Goal: Task Accomplishment & Management: Complete application form

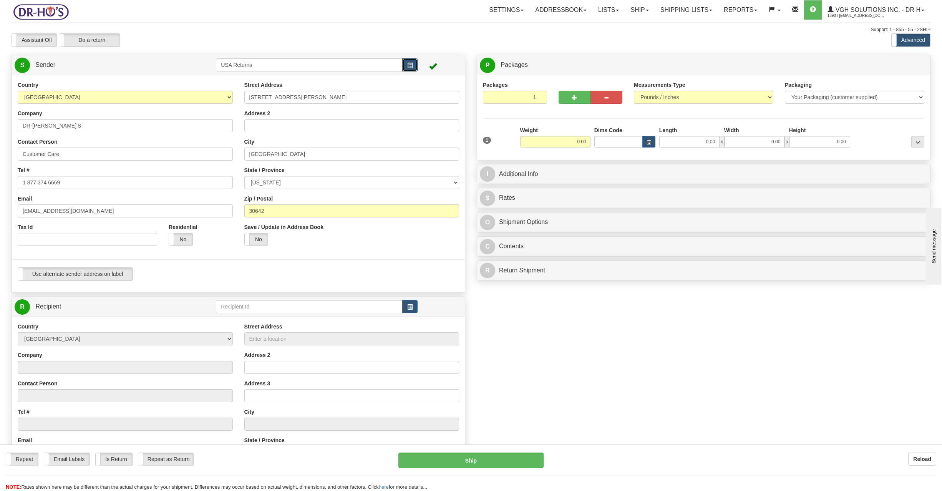
click at [412, 66] on button "button" at bounding box center [409, 64] width 15 height 13
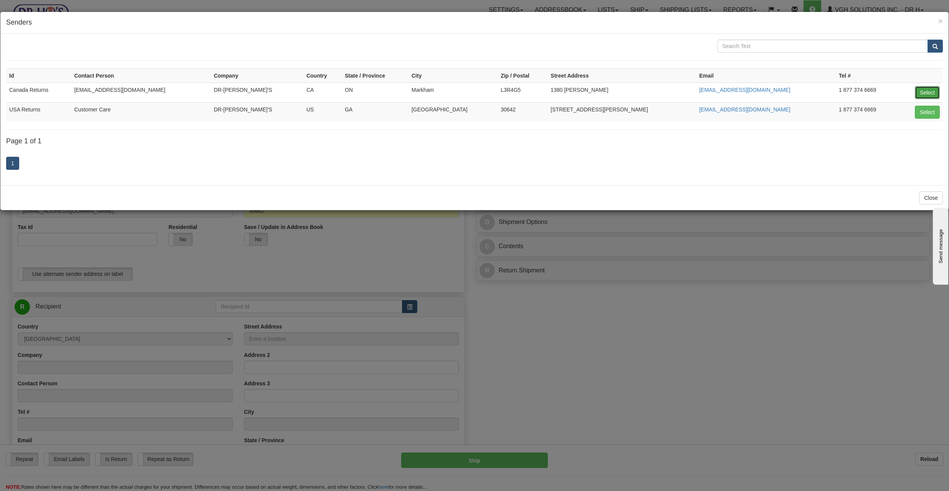
click at [931, 92] on button "Select" at bounding box center [927, 92] width 25 height 13
type input "Canada Returns"
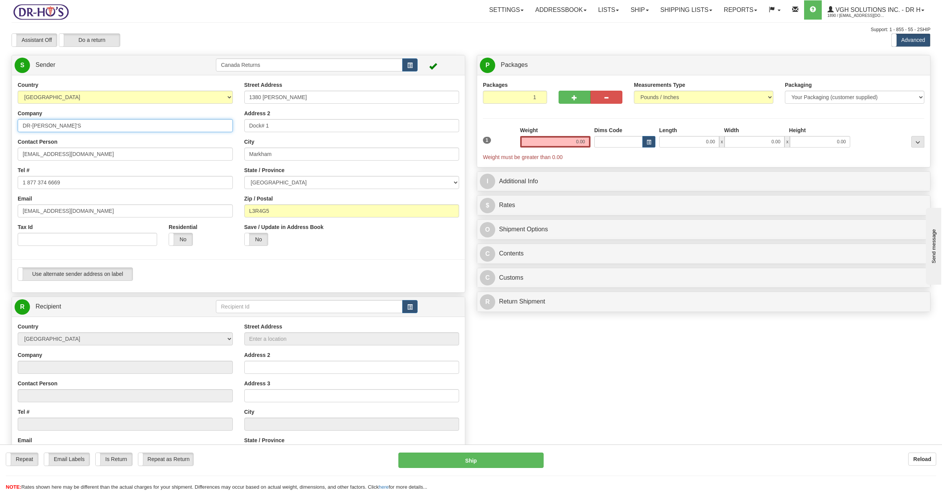
click at [155, 121] on input "DR-[PERSON_NAME]'S" at bounding box center [125, 125] width 215 height 13
click at [151, 131] on input "DR-[PERSON_NAME]'S" at bounding box center [125, 125] width 215 height 13
click at [147, 145] on div "Contact Person [EMAIL_ADDRESS][DOMAIN_NAME]" at bounding box center [125, 149] width 215 height 23
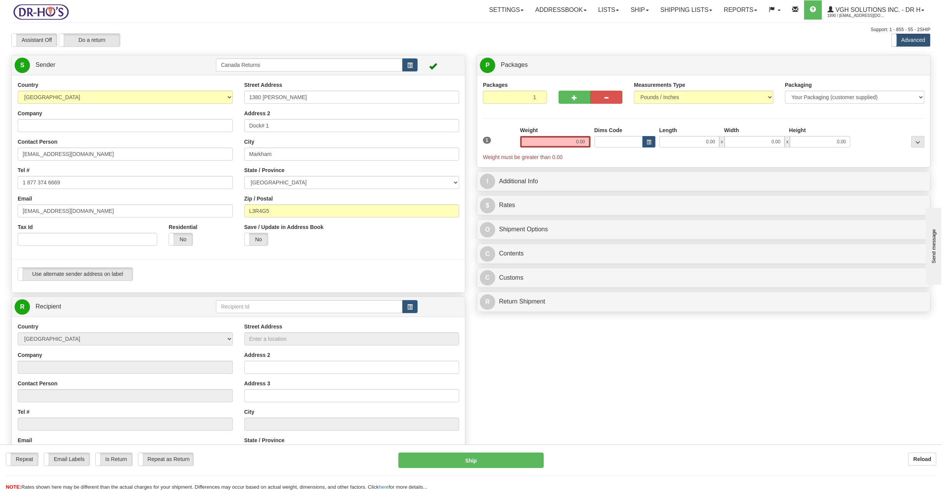
click at [147, 145] on div "Contact Person [EMAIL_ADDRESS][DOMAIN_NAME]" at bounding box center [125, 149] width 215 height 23
click at [146, 152] on input "[EMAIL_ADDRESS][DOMAIN_NAME]" at bounding box center [125, 153] width 215 height 13
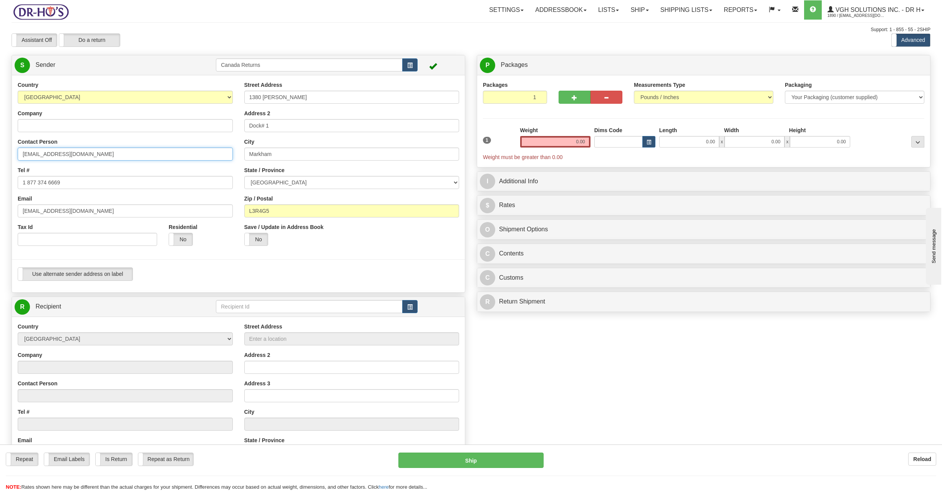
click at [146, 152] on input "[EMAIL_ADDRESS][DOMAIN_NAME]" at bounding box center [125, 153] width 215 height 13
paste input "[PERSON_NAME]"
type input "[PERSON_NAME]"
click at [85, 186] on input "1 877 374 6669" at bounding box center [125, 182] width 215 height 13
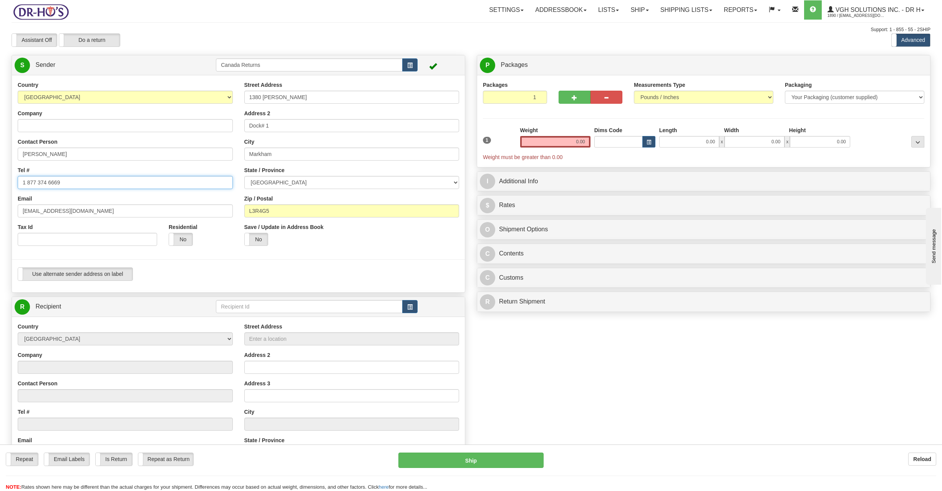
click at [85, 186] on input "1 877 374 6669" at bounding box center [125, 182] width 215 height 13
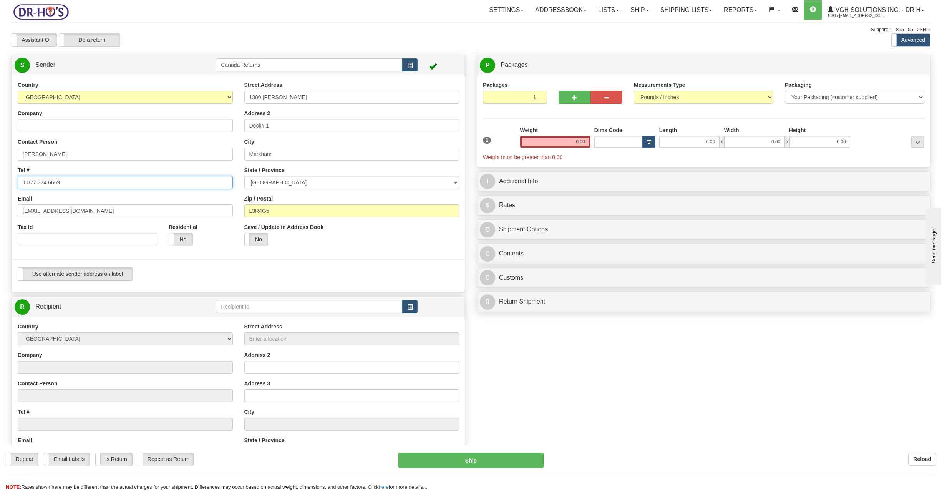
paste input "5818840796"
type input "5818840796"
click at [174, 210] on input "[EMAIL_ADDRESS][DOMAIN_NAME]" at bounding box center [125, 210] width 215 height 13
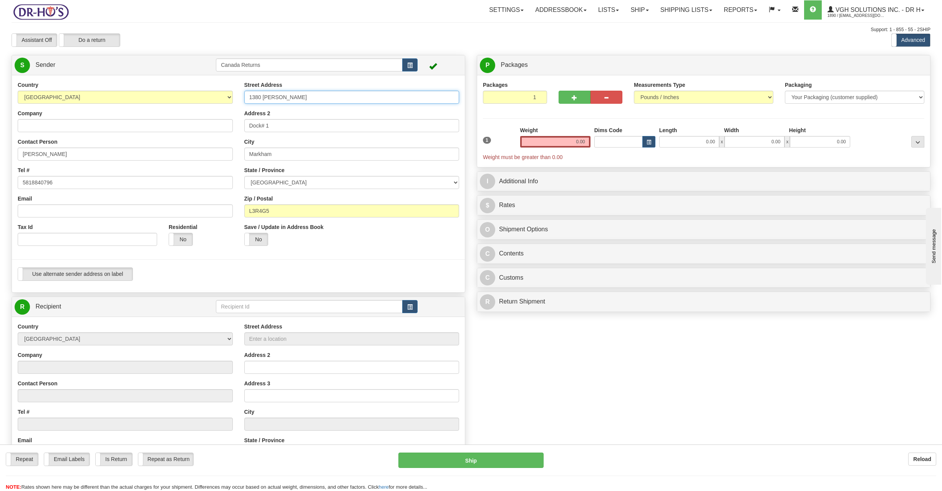
click at [260, 94] on input "1380 [PERSON_NAME]" at bounding box center [351, 97] width 215 height 13
paste input "[STREET_ADDRESS][PERSON_NAME]"
type input "[STREET_ADDRESS][PERSON_NAME]"
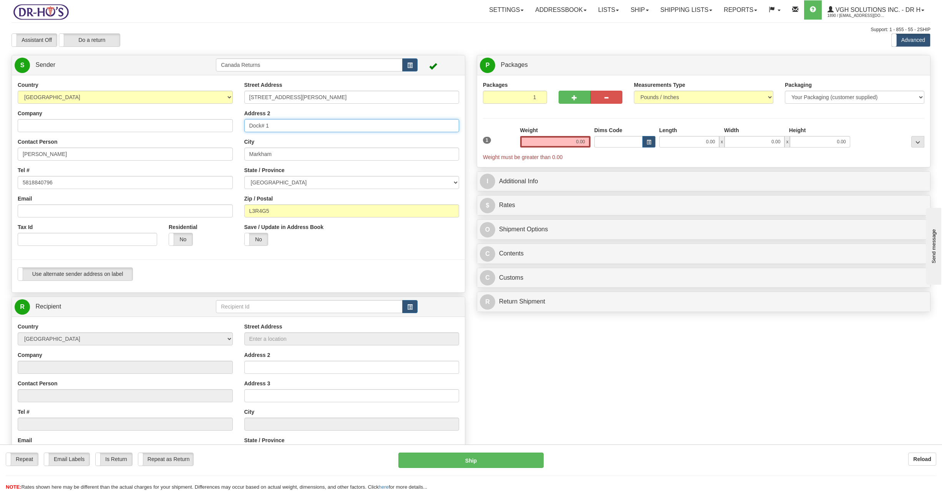
click at [286, 127] on input "Dock# 1" at bounding box center [351, 125] width 215 height 13
paste input "Pointe-[GEOGRAPHIC_DATA]"
type input "Pointe-[GEOGRAPHIC_DATA]"
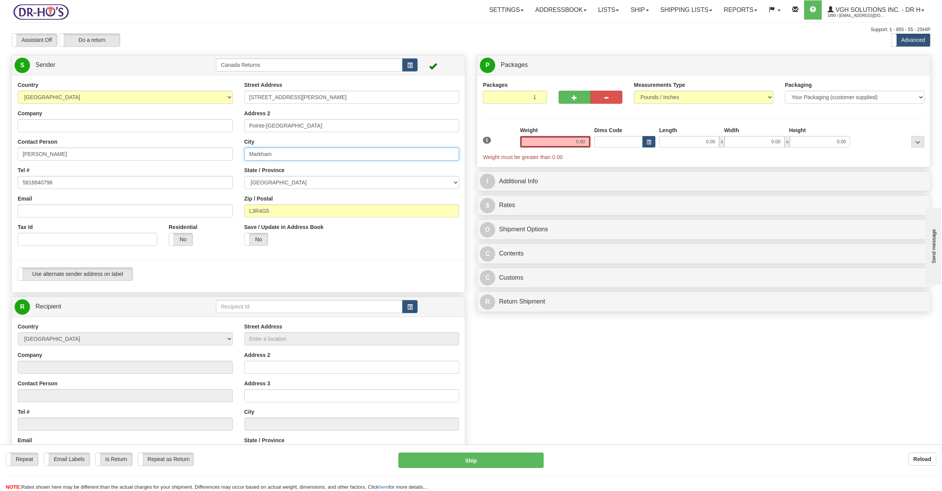
click at [289, 154] on input "Markham" at bounding box center [351, 153] width 215 height 13
type input "q"
click at [289, 154] on input "q" at bounding box center [351, 153] width 215 height 13
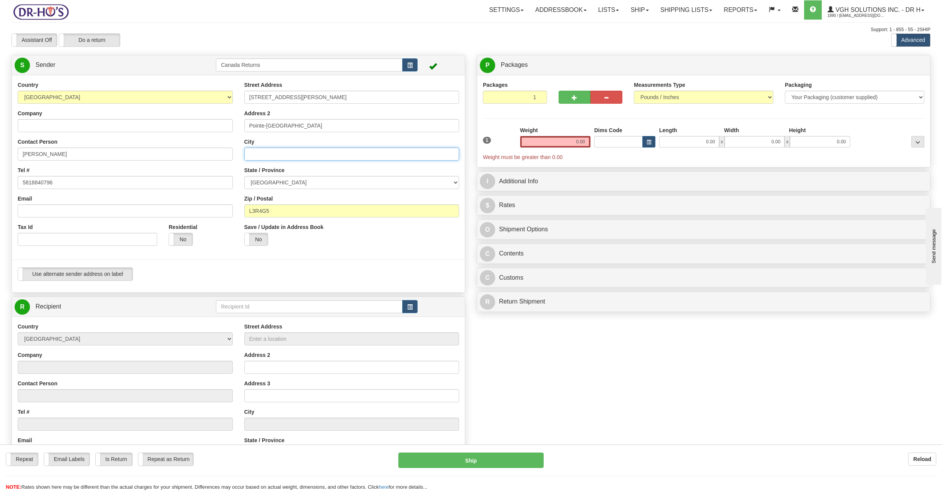
paste input "G0C 1L0"
type input "G0C 1L0"
click at [280, 214] on input "L3R4G5" at bounding box center [351, 210] width 215 height 13
paste input "G0C 1L0"
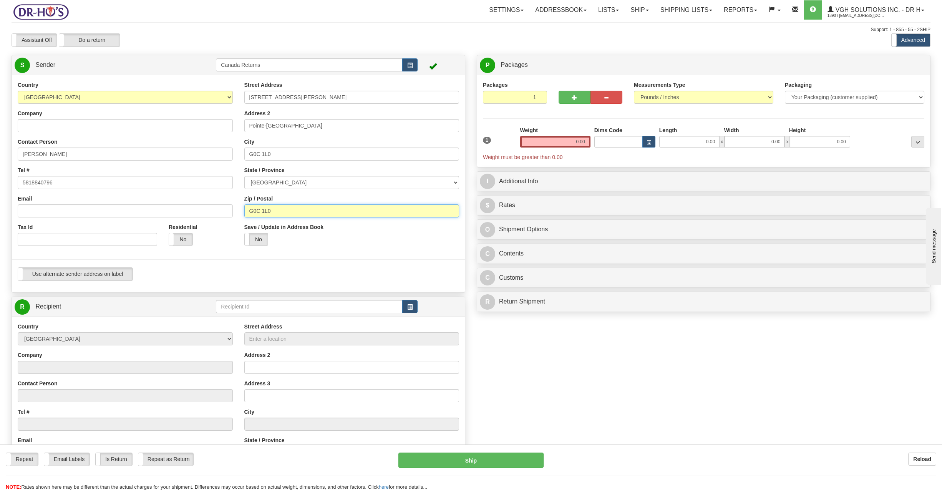
type input "G0C 1L0"
click at [320, 182] on select "[GEOGRAPHIC_DATA] [GEOGRAPHIC_DATA] [GEOGRAPHIC_DATA] [GEOGRAPHIC_DATA] [GEOGRA…" at bounding box center [351, 182] width 215 height 13
select select "QC"
click at [244, 176] on select "[GEOGRAPHIC_DATA] [GEOGRAPHIC_DATA] [GEOGRAPHIC_DATA] [GEOGRAPHIC_DATA] [GEOGRA…" at bounding box center [351, 182] width 215 height 13
click at [266, 127] on input "Pointe-[GEOGRAPHIC_DATA]" at bounding box center [351, 125] width 215 height 13
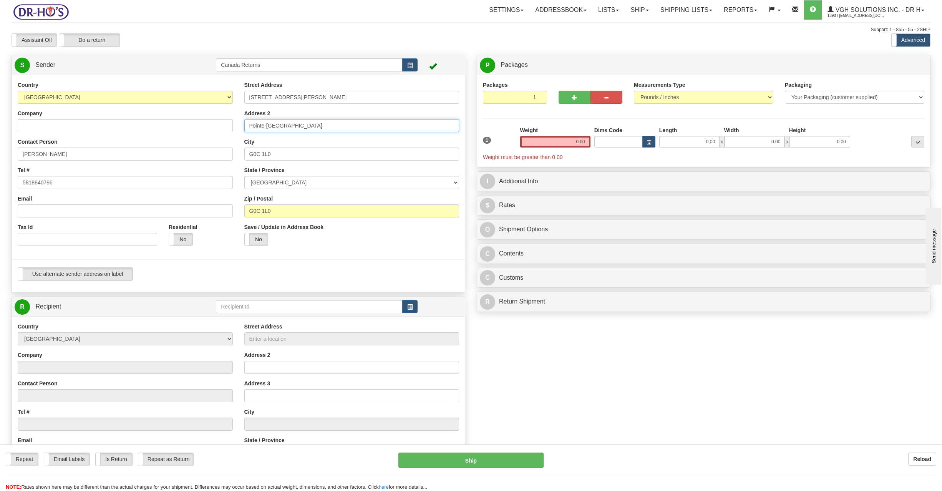
click at [266, 127] on input "Pointe-[GEOGRAPHIC_DATA]" at bounding box center [351, 125] width 215 height 13
click at [275, 151] on input "G0C 1L0" at bounding box center [351, 153] width 215 height 13
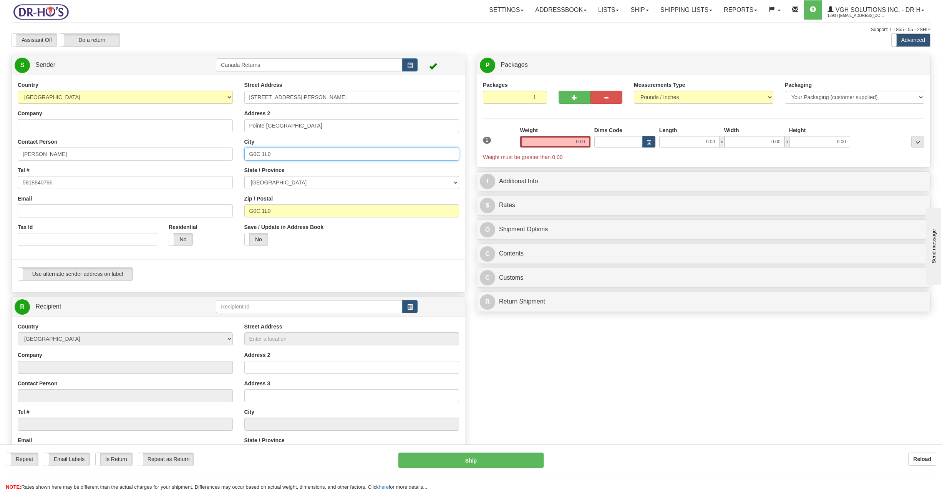
click at [275, 151] on input "G0C 1L0" at bounding box center [351, 153] width 215 height 13
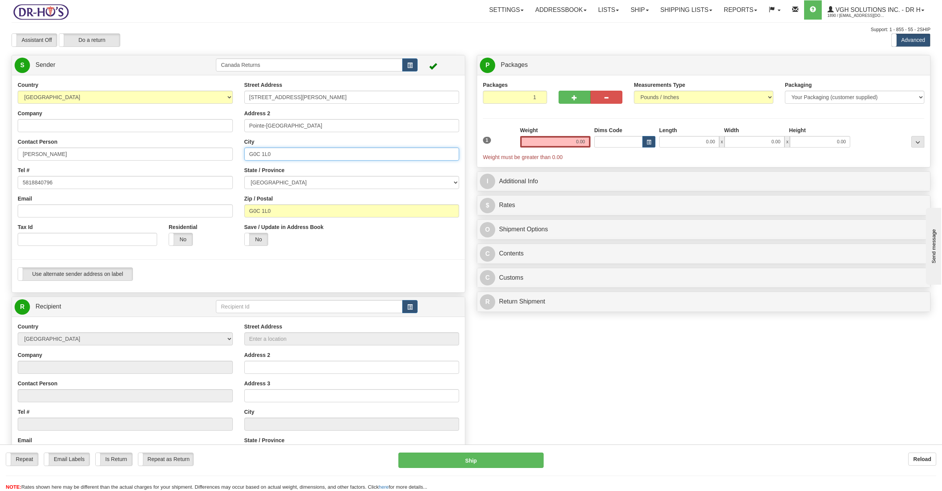
click at [275, 151] on input "G0C 1L0" at bounding box center [351, 153] width 215 height 13
paste input "Pointe-[GEOGRAPHIC_DATA]"
type input "Pointe-[GEOGRAPHIC_DATA]"
click at [108, 211] on input "Email" at bounding box center [125, 210] width 215 height 13
paste input "[EMAIL_ADDRESS][DOMAIN_NAME]"
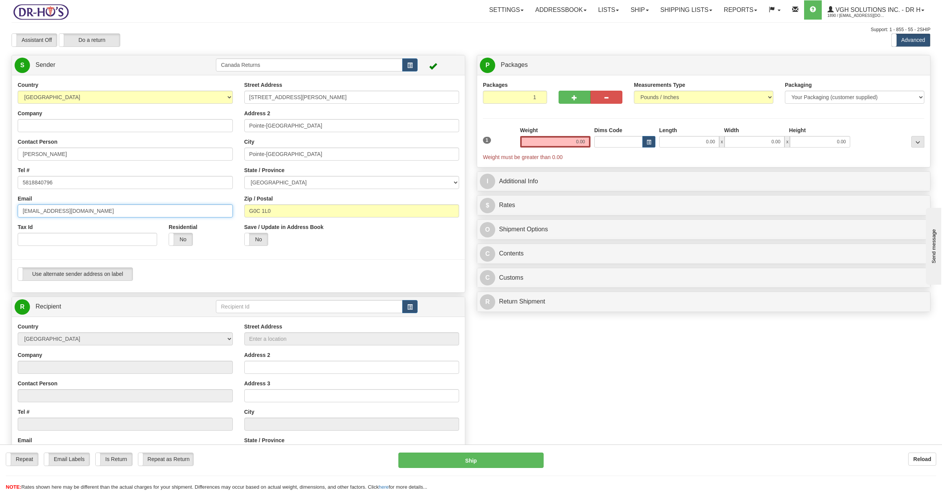
type input "[EMAIL_ADDRESS][DOMAIN_NAME]"
click at [306, 125] on input "Pointe-[GEOGRAPHIC_DATA]" at bounding box center [351, 125] width 215 height 13
click at [556, 139] on input "0.00" at bounding box center [555, 142] width 70 height 12
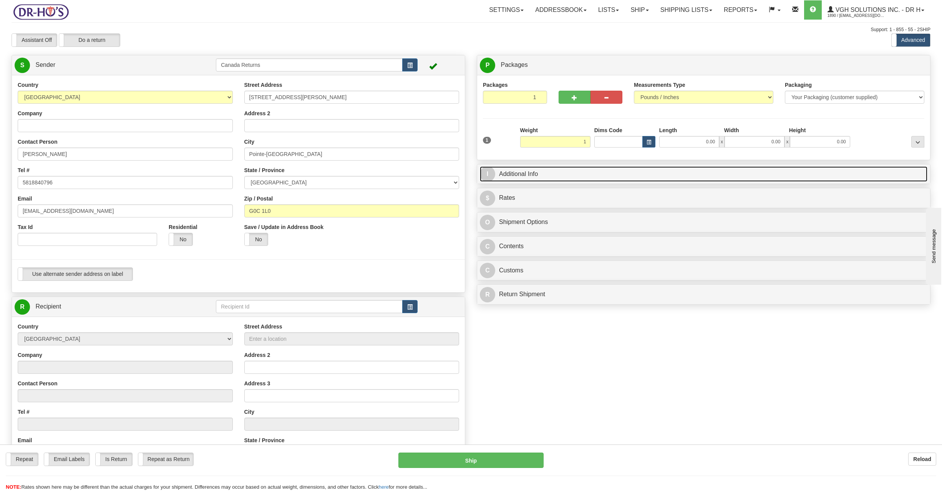
type input "1.00"
click at [584, 179] on link "I Additional Info" at bounding box center [703, 174] width 447 height 16
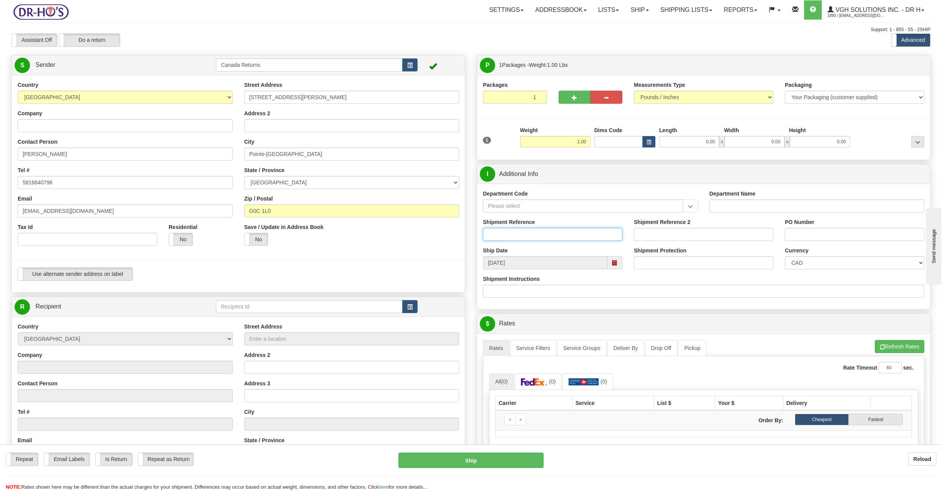
click at [574, 236] on input "Shipment Reference" at bounding box center [552, 234] width 139 height 13
paste input "1176592"
click at [612, 265] on span at bounding box center [614, 262] width 5 height 5
type input "1176592"
click at [578, 280] on span at bounding box center [576, 277] width 5 height 5
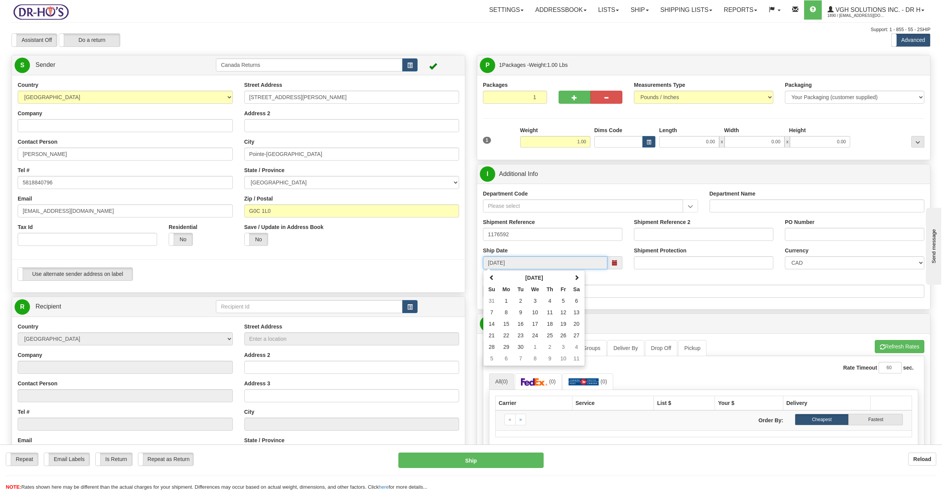
click at [536, 324] on td "17" at bounding box center [535, 324] width 16 height 12
type input "[DATE]"
click at [636, 303] on div "Shipment Instructions" at bounding box center [703, 289] width 453 height 28
click at [410, 306] on span "button" at bounding box center [409, 307] width 5 height 5
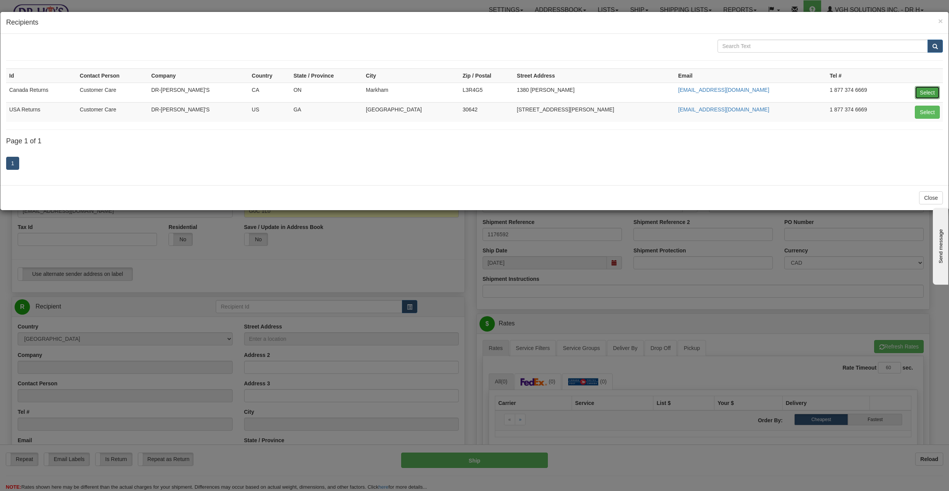
click at [919, 91] on button "Select" at bounding box center [927, 92] width 25 height 13
type input "Canada Returns"
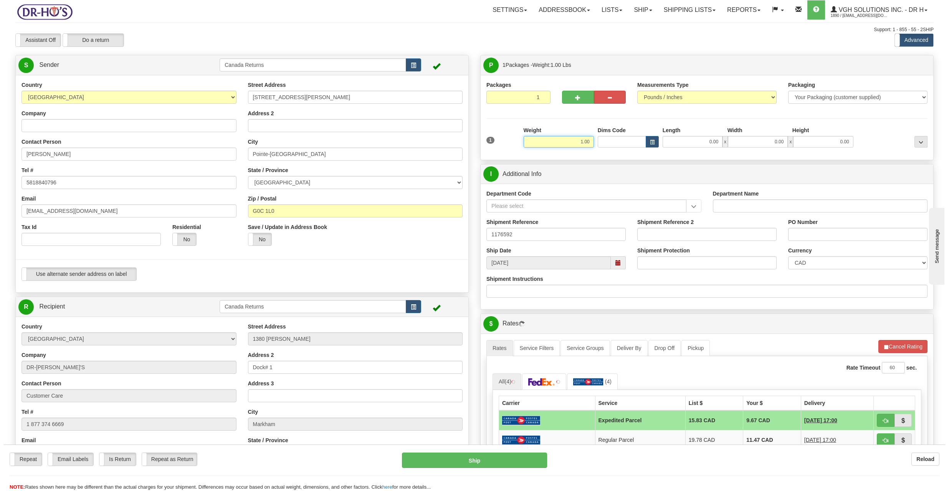
scroll to position [51, 0]
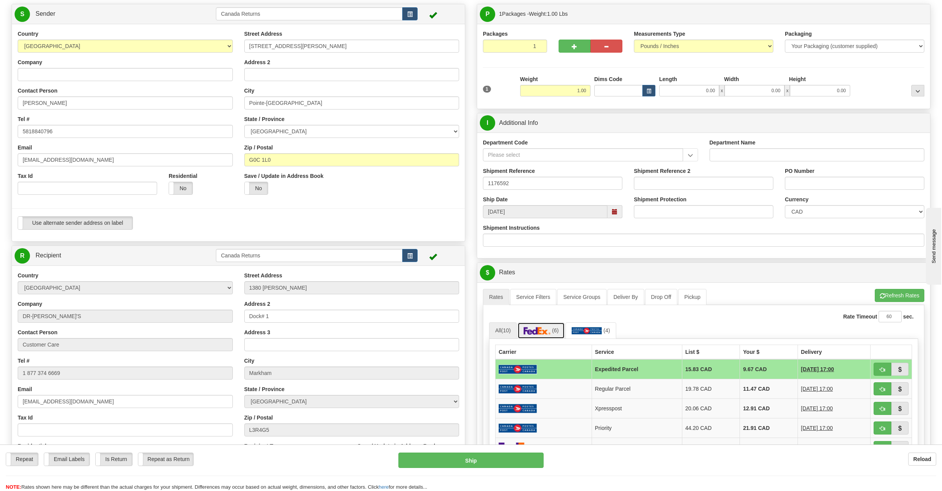
click at [550, 335] on img at bounding box center [536, 331] width 27 height 8
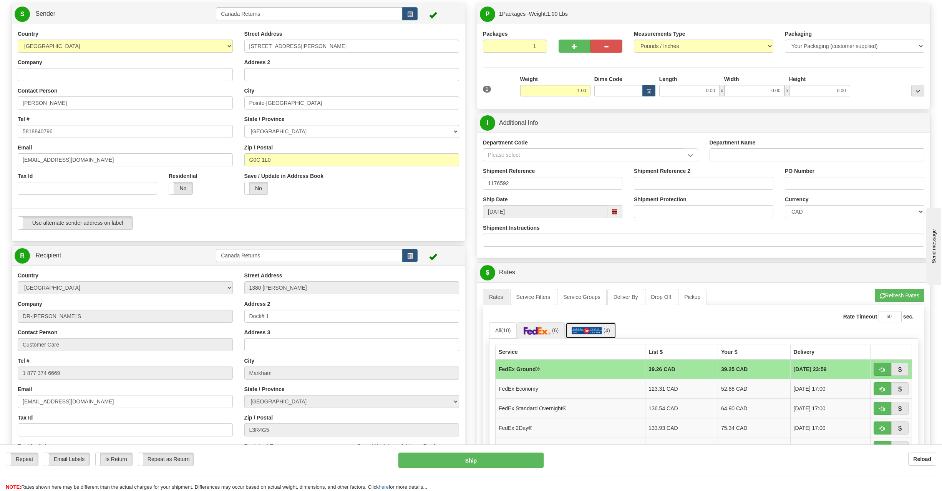
click at [588, 335] on img at bounding box center [586, 331] width 30 height 8
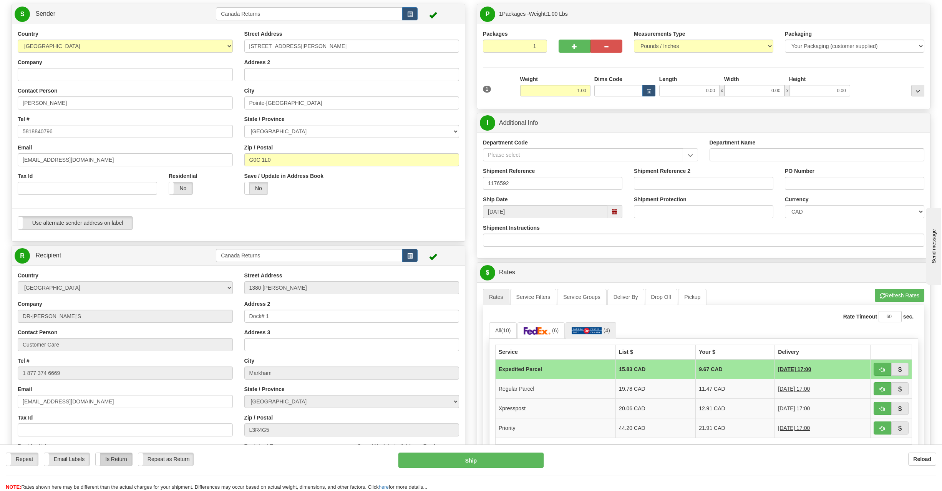
click at [117, 460] on label "Is Return" at bounding box center [114, 459] width 36 height 13
click at [481, 460] on button "Ship" at bounding box center [471, 459] width 146 height 15
type input "DOM.EP"
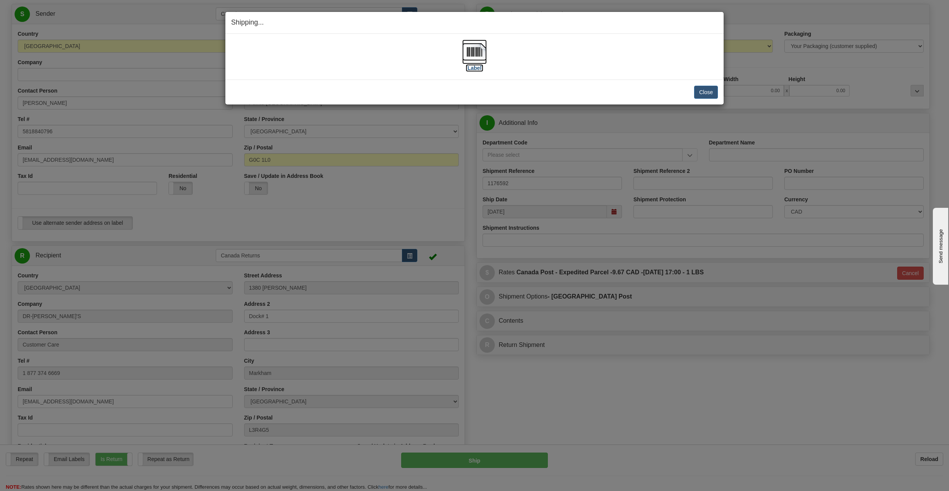
click at [475, 66] on label "[Label]" at bounding box center [475, 68] width 18 height 8
